Goal: Task Accomplishment & Management: Manage account settings

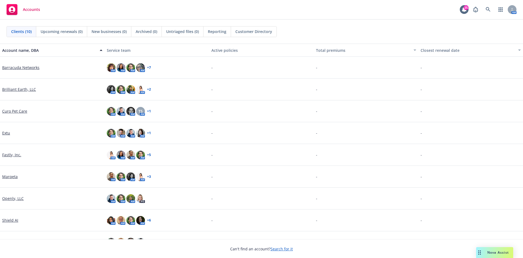
click at [9, 173] on div "Marqeta" at bounding box center [52, 177] width 105 height 22
click at [8, 177] on link "Marqeta" at bounding box center [10, 177] width 16 height 6
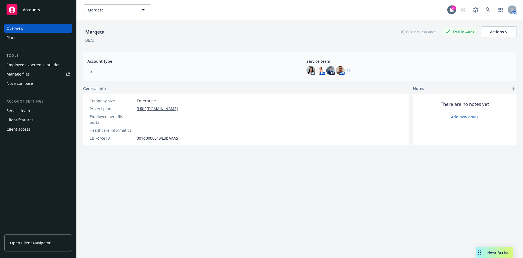
click at [27, 72] on div "Manage files" at bounding box center [18, 74] width 23 height 9
click at [43, 39] on div "Plans" at bounding box center [38, 37] width 63 height 9
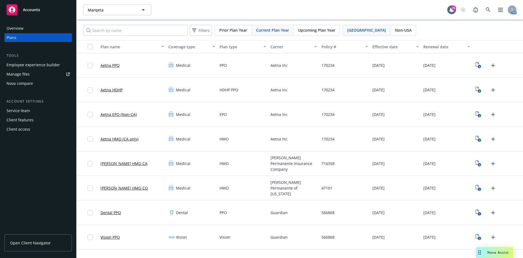
click at [319, 28] on span "Upcoming Plan Year" at bounding box center [316, 30] width 37 height 6
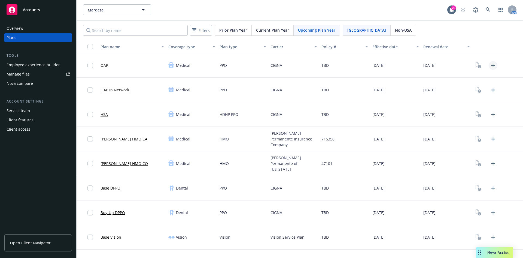
click at [491, 65] on icon "Upload Plan Documents" at bounding box center [493, 65] width 4 height 4
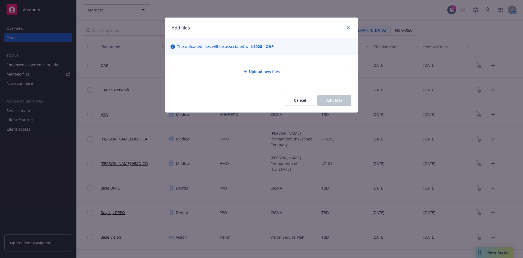
click at [330, 71] on div "Upload new files" at bounding box center [261, 71] width 166 height 6
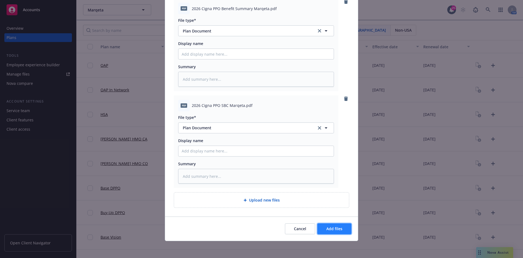
click at [329, 232] on button "Add files" at bounding box center [334, 228] width 34 height 11
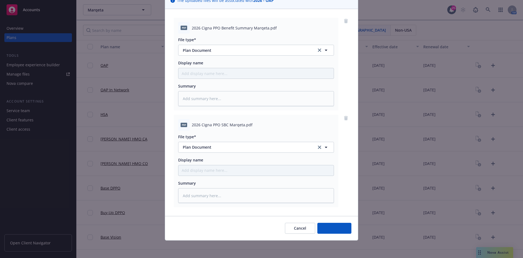
scroll to position [46, 0]
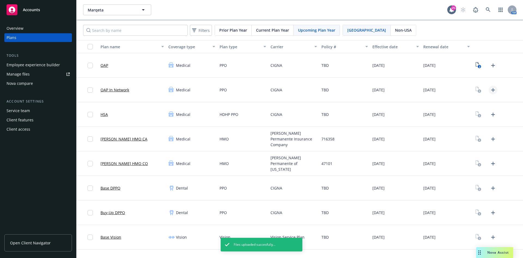
click at [491, 90] on icon "Upload Plan Documents" at bounding box center [493, 90] width 4 height 4
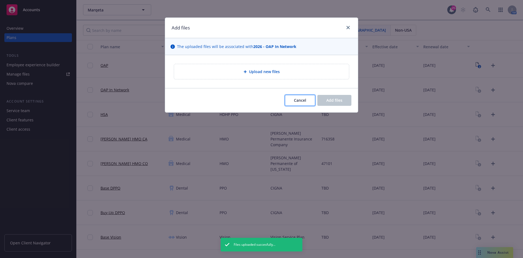
click at [290, 97] on button "Cancel" at bounding box center [300, 100] width 30 height 11
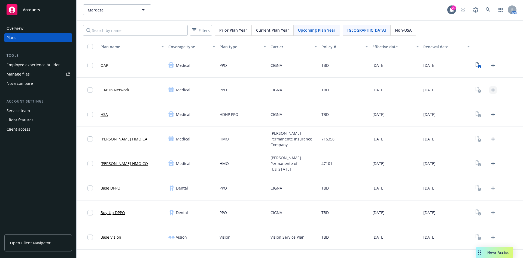
click at [490, 88] on icon "Upload Plan Documents" at bounding box center [493, 90] width 7 height 7
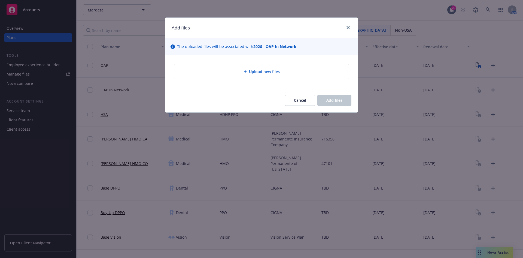
click at [336, 75] on div "Upload new files" at bounding box center [261, 71] width 175 height 15
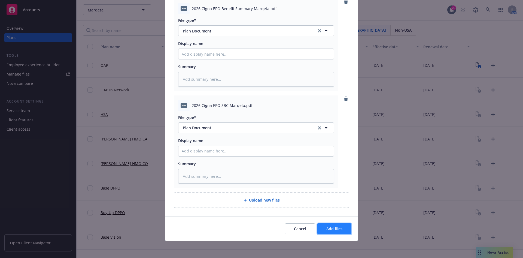
click at [333, 227] on span "Add files" at bounding box center [334, 228] width 16 height 5
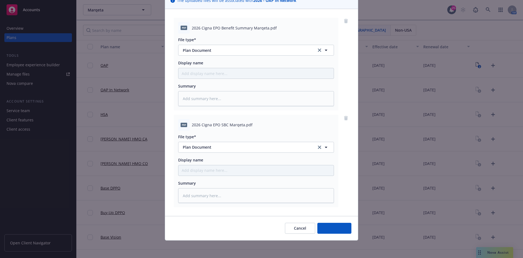
scroll to position [46, 0]
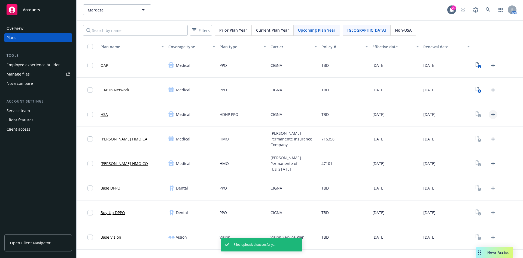
click at [490, 115] on icon "Upload Plan Documents" at bounding box center [493, 114] width 7 height 7
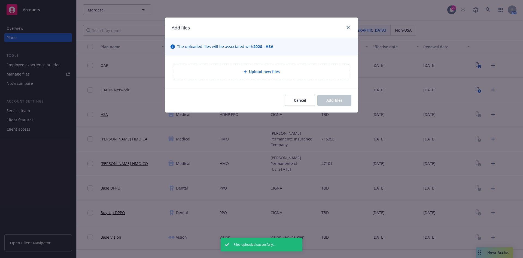
click at [306, 70] on div "Upload new files" at bounding box center [261, 71] width 166 height 6
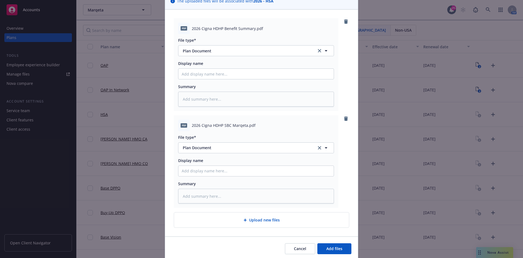
scroll to position [65, 0]
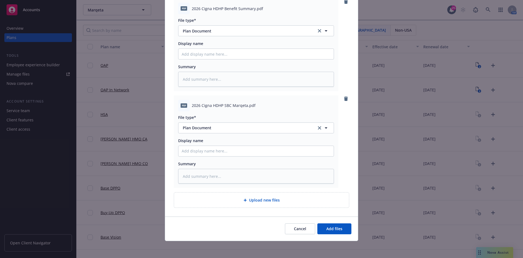
click at [331, 236] on div "Cancel Add files" at bounding box center [261, 228] width 193 height 24
click at [327, 229] on span "Add files" at bounding box center [334, 228] width 16 height 5
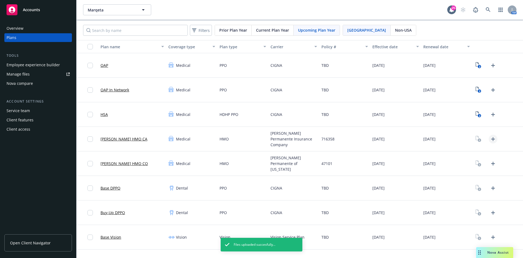
click at [491, 139] on icon "Upload Plan Documents" at bounding box center [493, 139] width 4 height 4
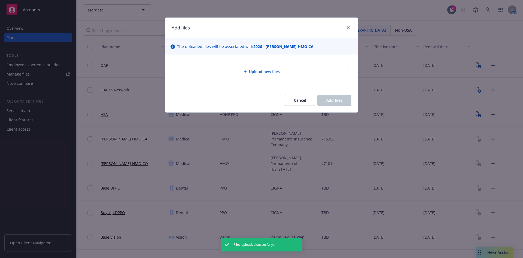
click at [271, 67] on div "Upload new files" at bounding box center [261, 71] width 175 height 15
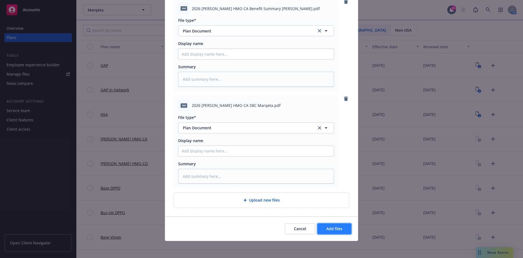
click at [327, 231] on button "Add files" at bounding box center [334, 228] width 34 height 11
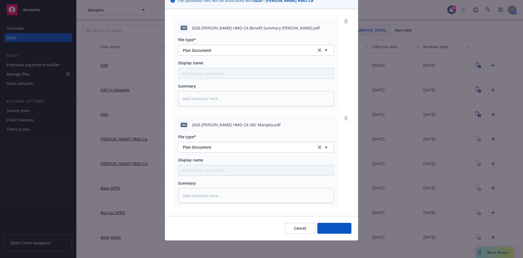
scroll to position [46, 0]
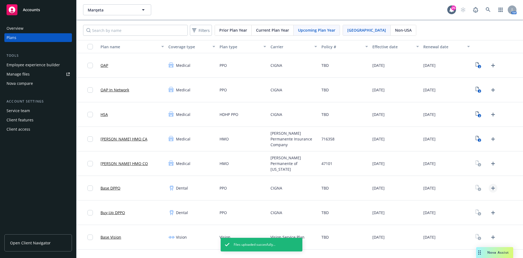
click at [490, 189] on icon "Upload Plan Documents" at bounding box center [493, 188] width 7 height 7
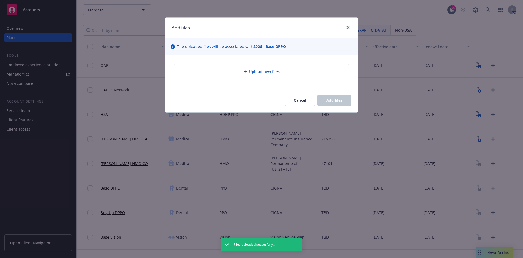
click at [274, 62] on div "Upload new files" at bounding box center [261, 71] width 193 height 33
click at [274, 69] on span "Upload new files" at bounding box center [264, 72] width 31 height 6
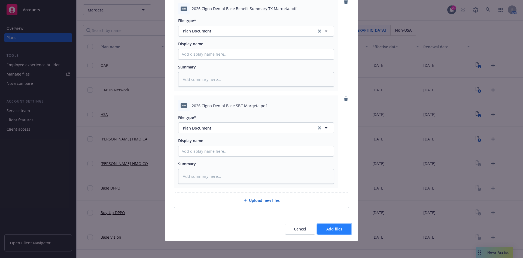
click at [342, 230] on button "Add files" at bounding box center [334, 228] width 34 height 11
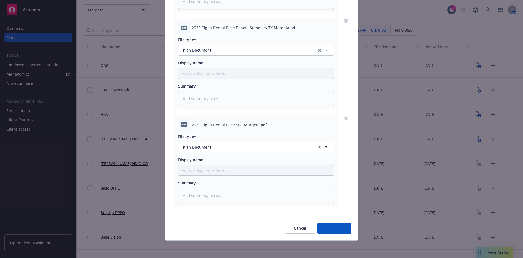
scroll to position [142, 0]
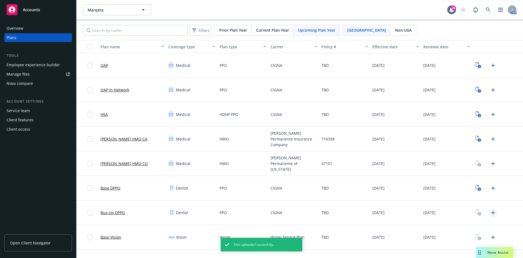
click at [490, 215] on icon "Upload Plan Documents" at bounding box center [493, 212] width 7 height 7
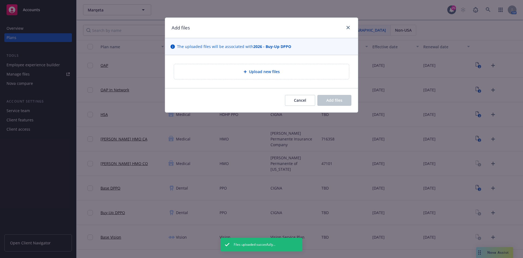
click at [287, 72] on div "Upload new files" at bounding box center [261, 71] width 166 height 6
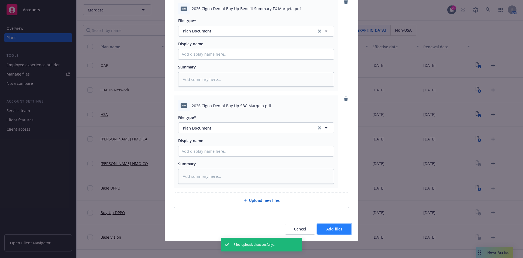
click at [331, 225] on button "Add files" at bounding box center [334, 228] width 34 height 11
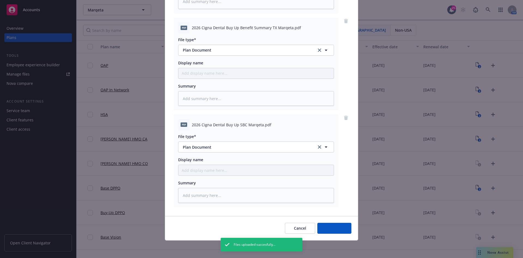
scroll to position [142, 0]
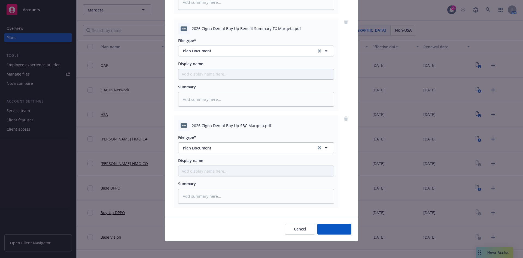
type textarea "x"
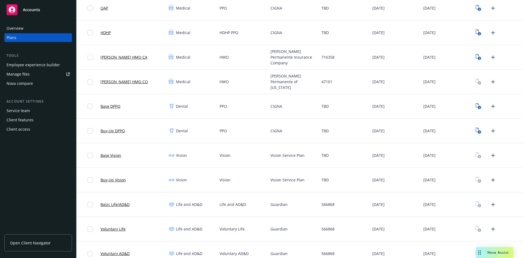
scroll to position [57, 0]
